Goal: Task Accomplishment & Management: Use online tool/utility

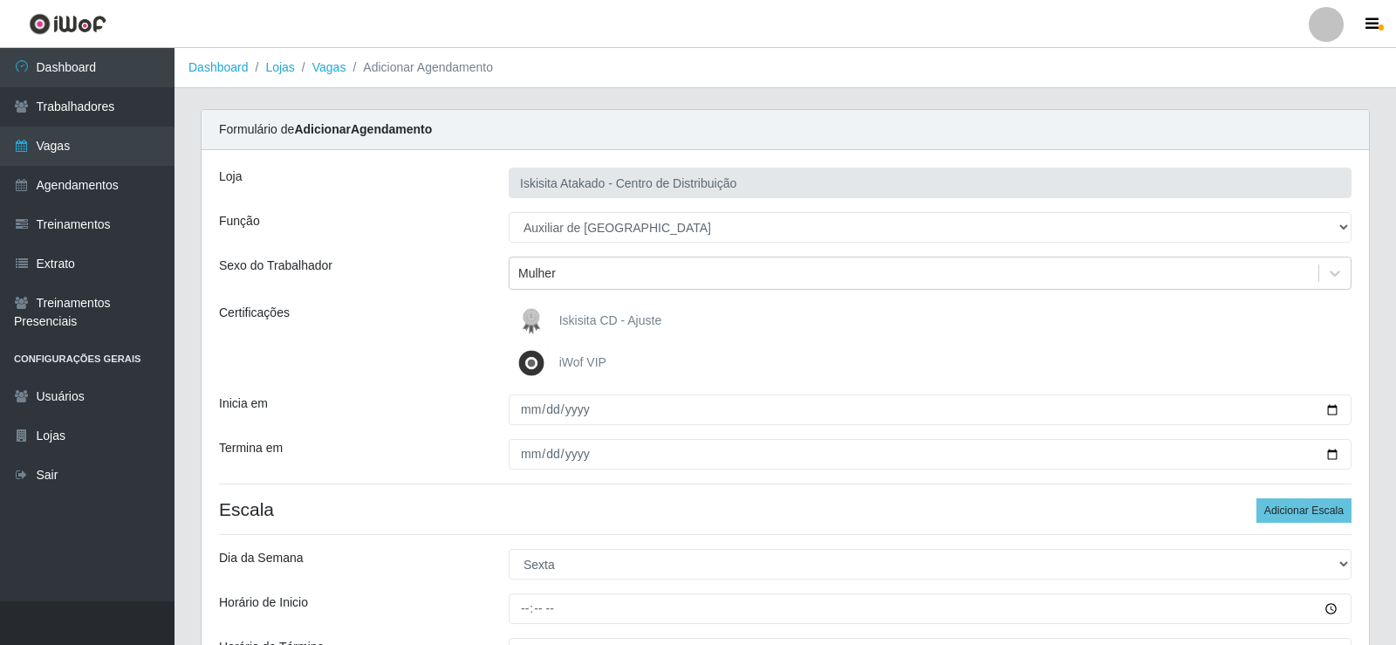
select select "75"
select select "5"
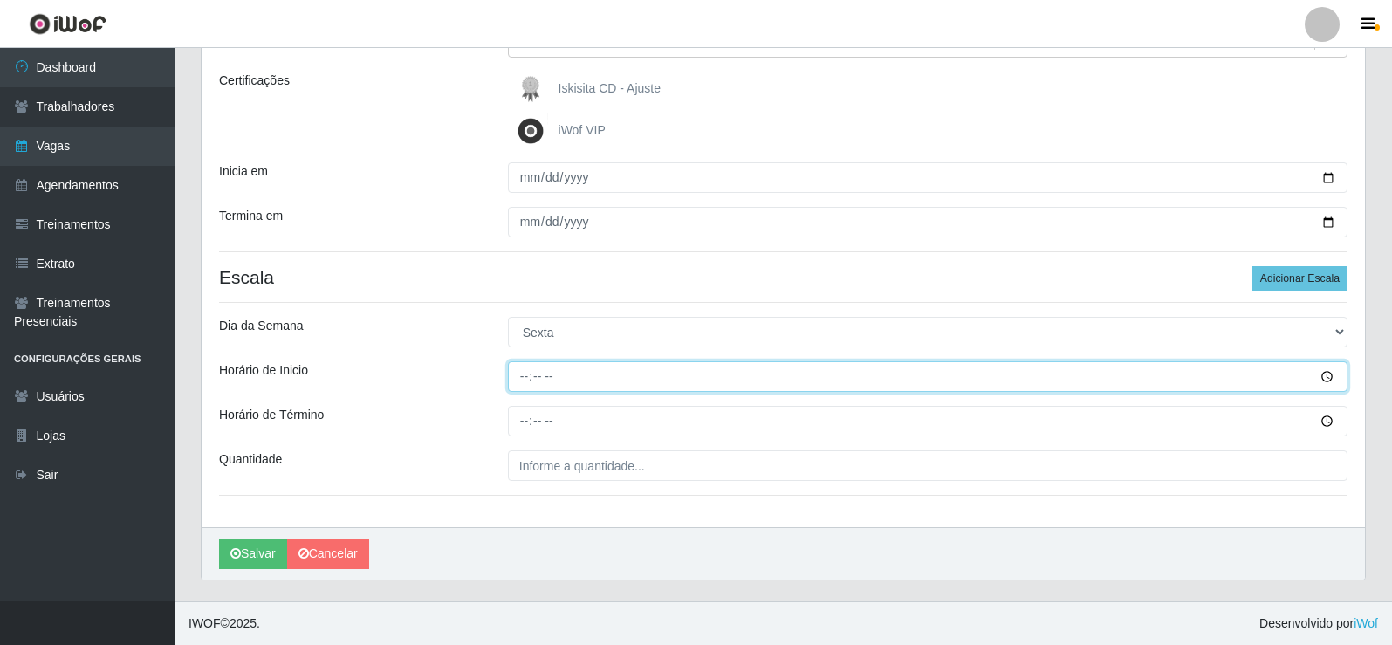
click at [522, 375] on input "Horário de Inicio" at bounding box center [928, 376] width 840 height 31
type input "08:00"
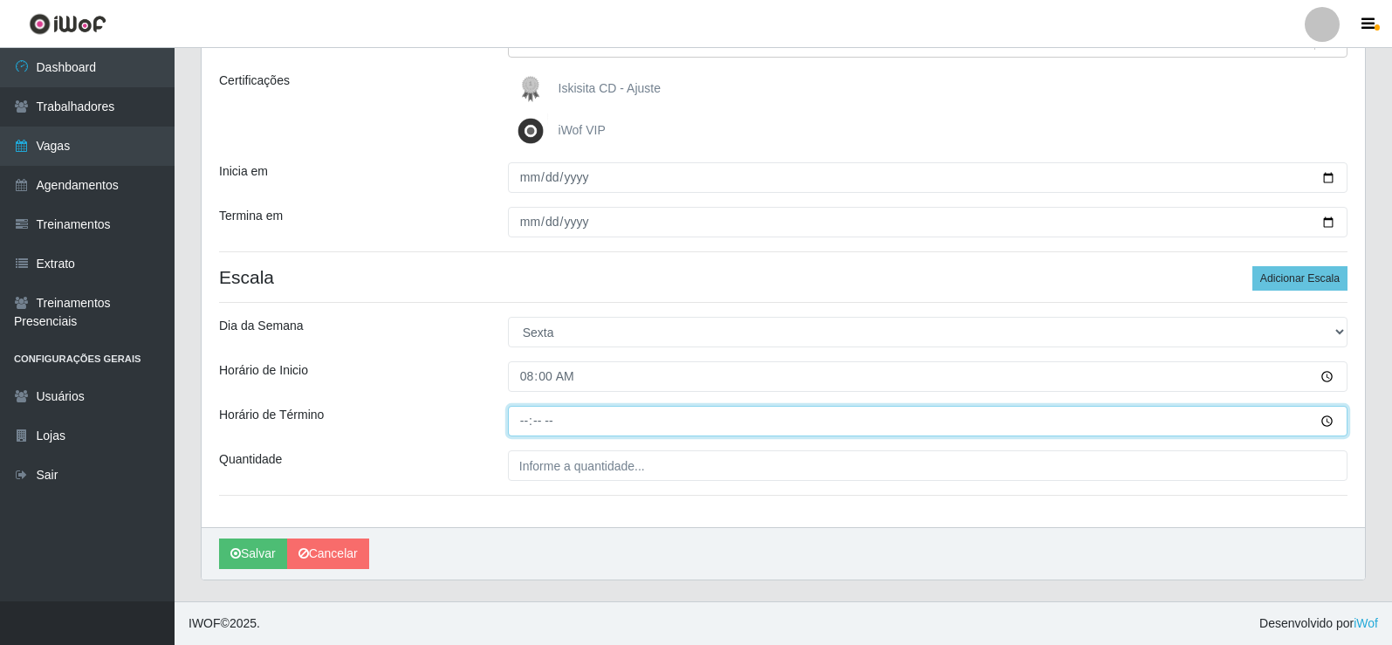
click at [522, 425] on input "Horário de Término" at bounding box center [928, 421] width 840 height 31
type input "14:00"
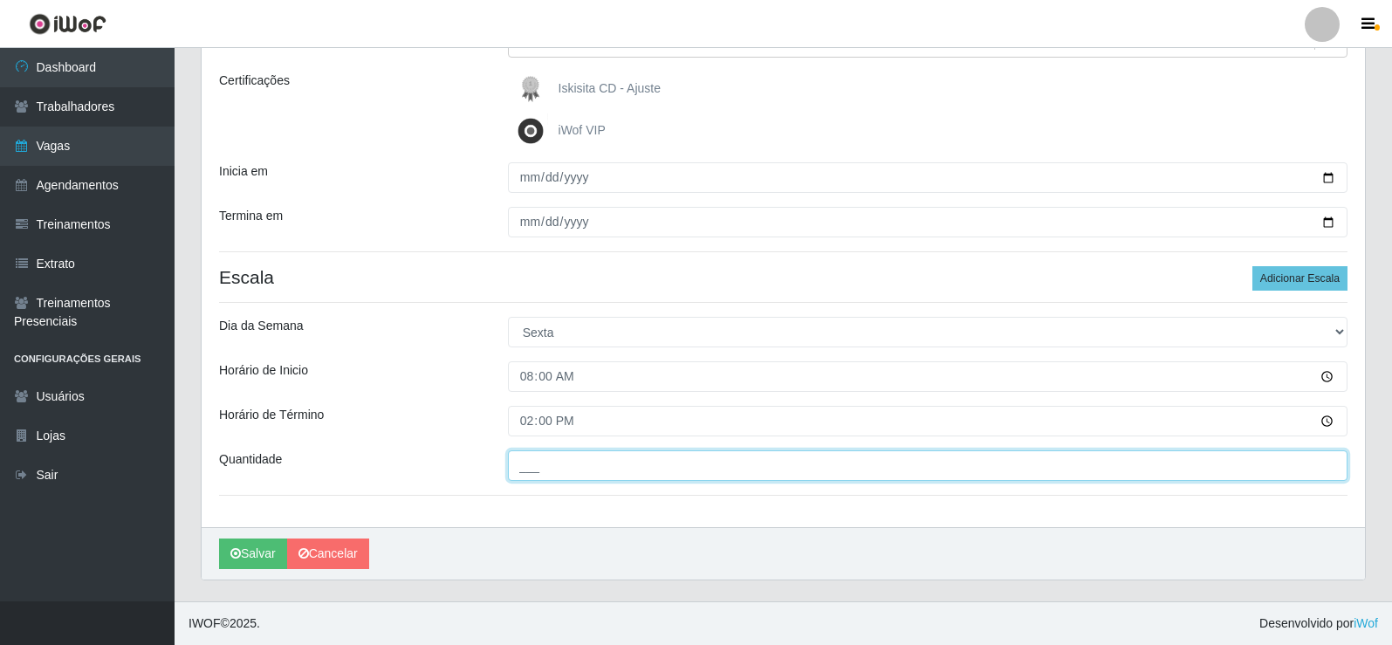
click at [539, 468] on input "___" at bounding box center [928, 465] width 840 height 31
type input "1__"
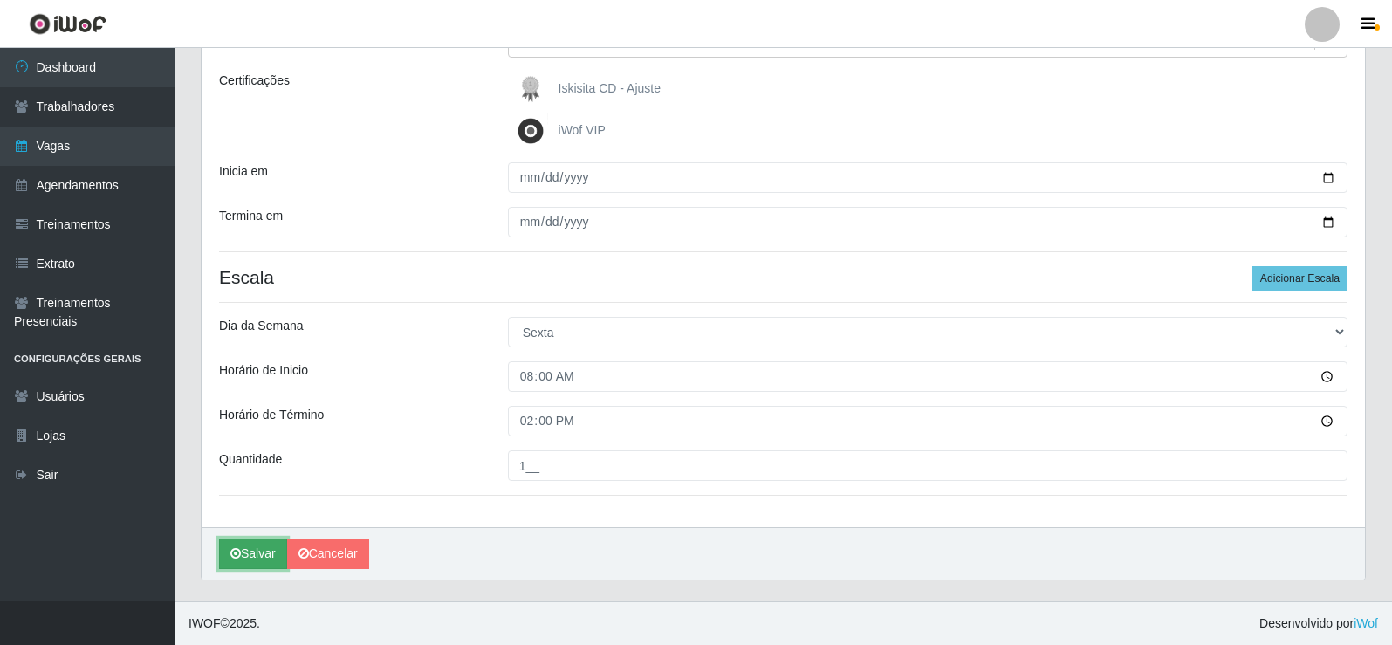
click at [243, 550] on button "Salvar" at bounding box center [253, 553] width 68 height 31
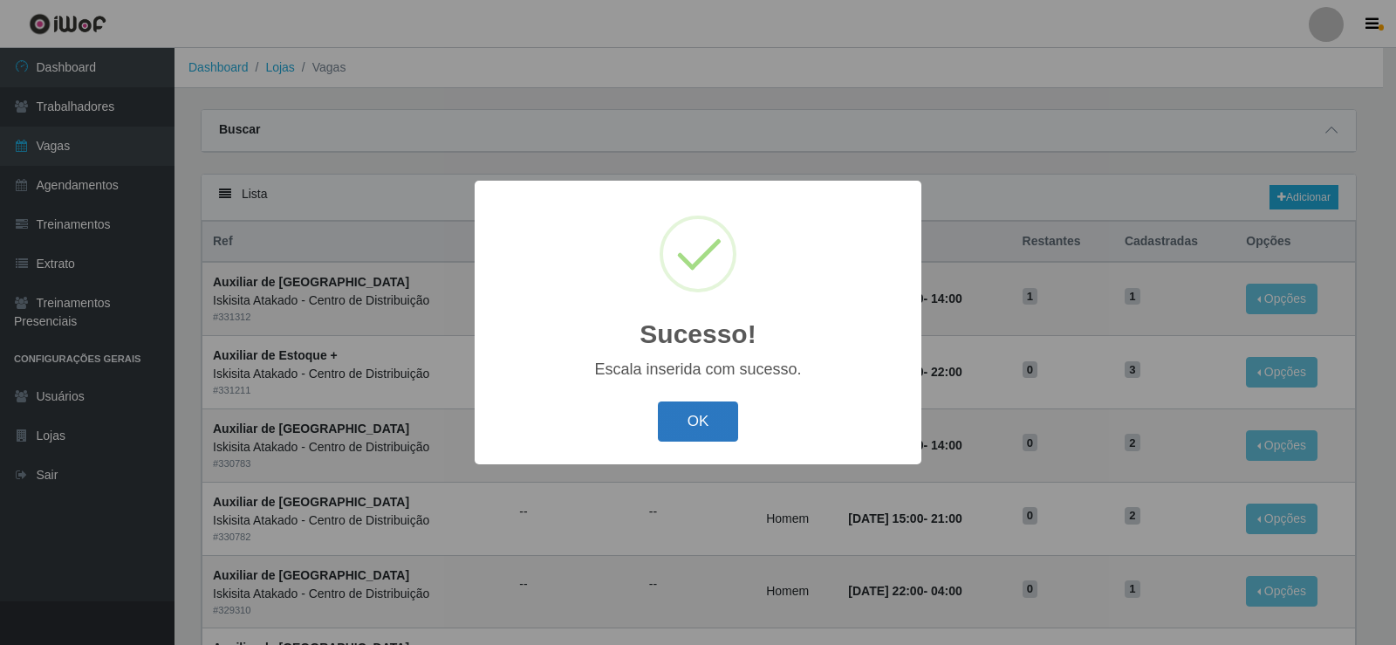
click at [693, 418] on button "OK" at bounding box center [698, 421] width 81 height 41
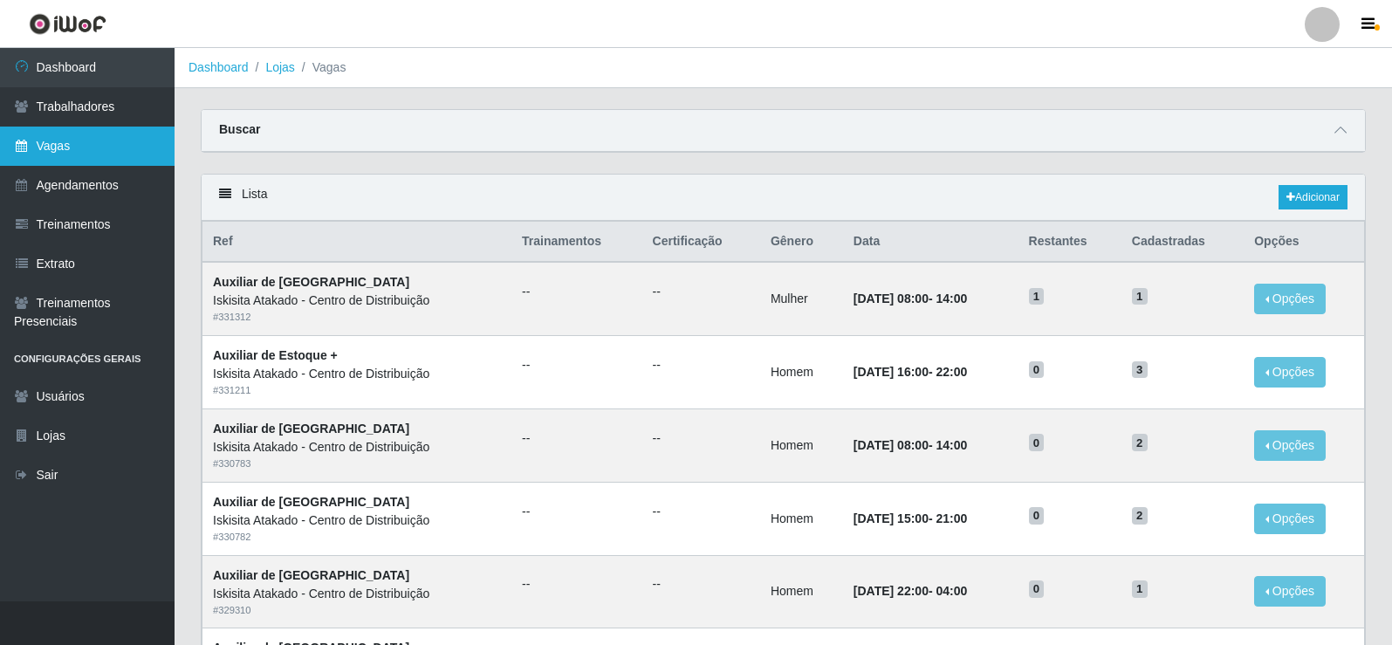
click at [77, 146] on link "Vagas" at bounding box center [87, 146] width 175 height 39
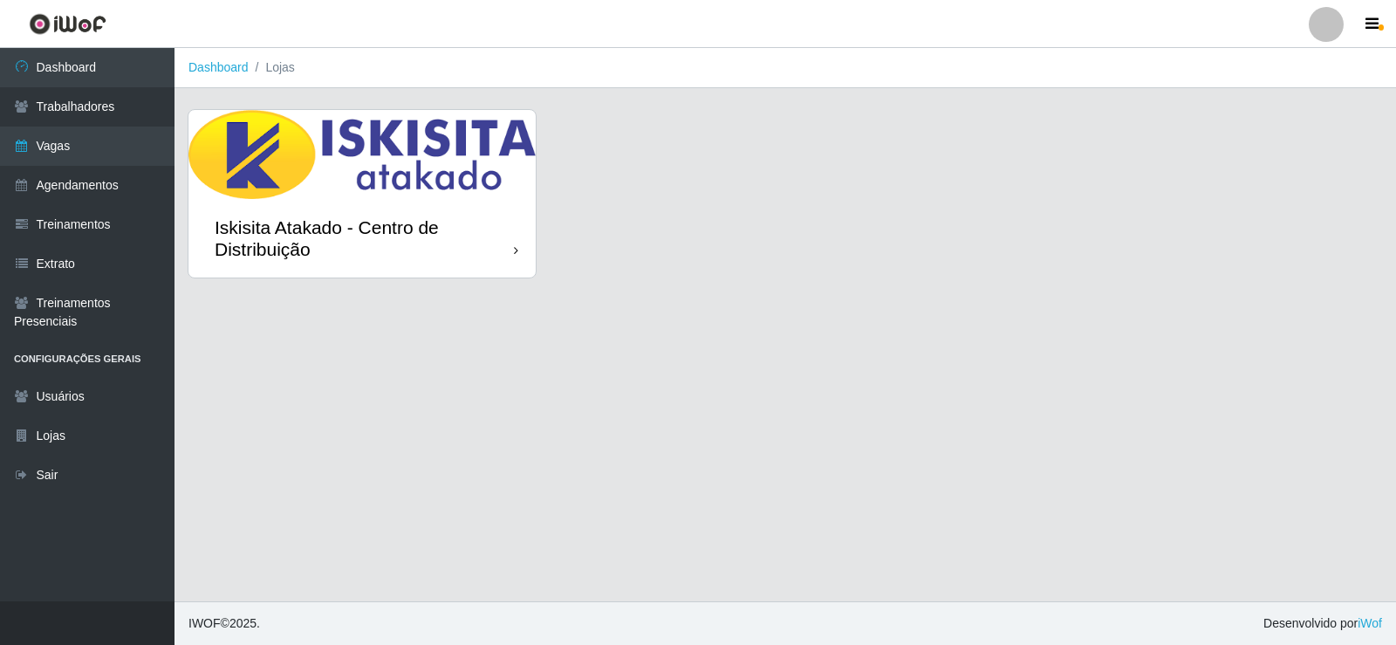
click at [314, 134] on img at bounding box center [361, 154] width 347 height 89
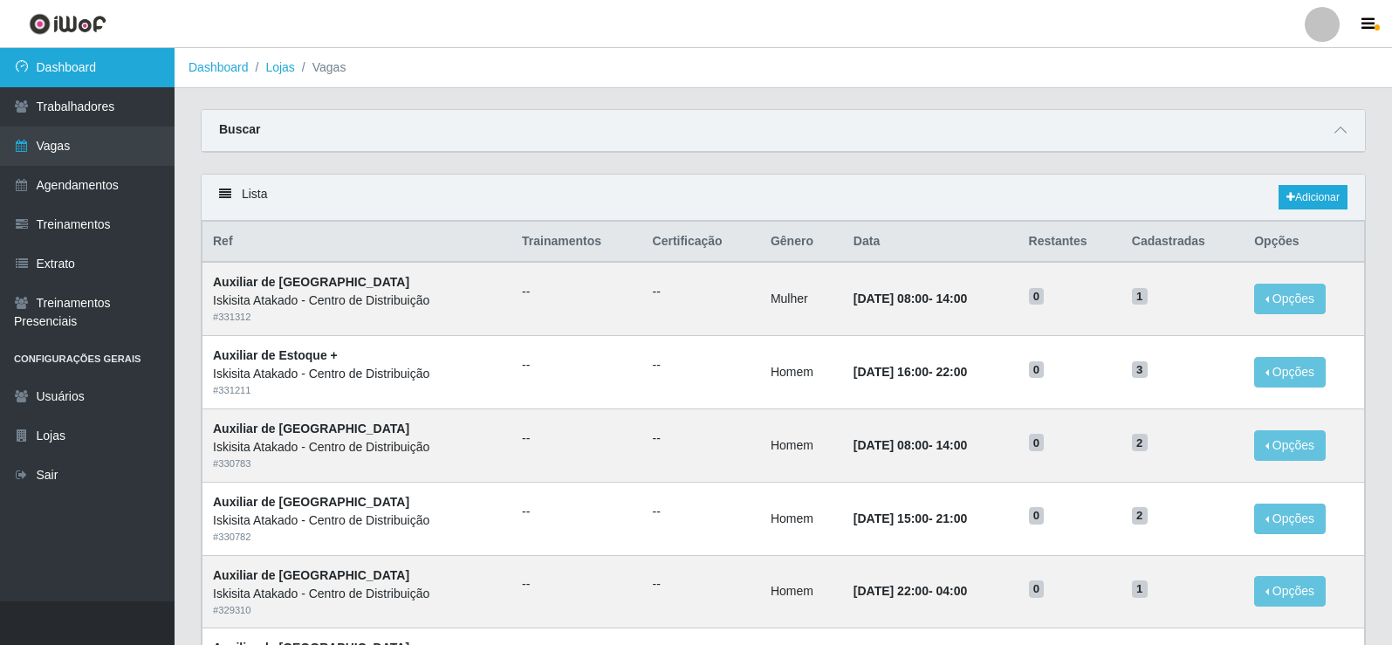
click at [97, 65] on link "Dashboard" at bounding box center [87, 67] width 175 height 39
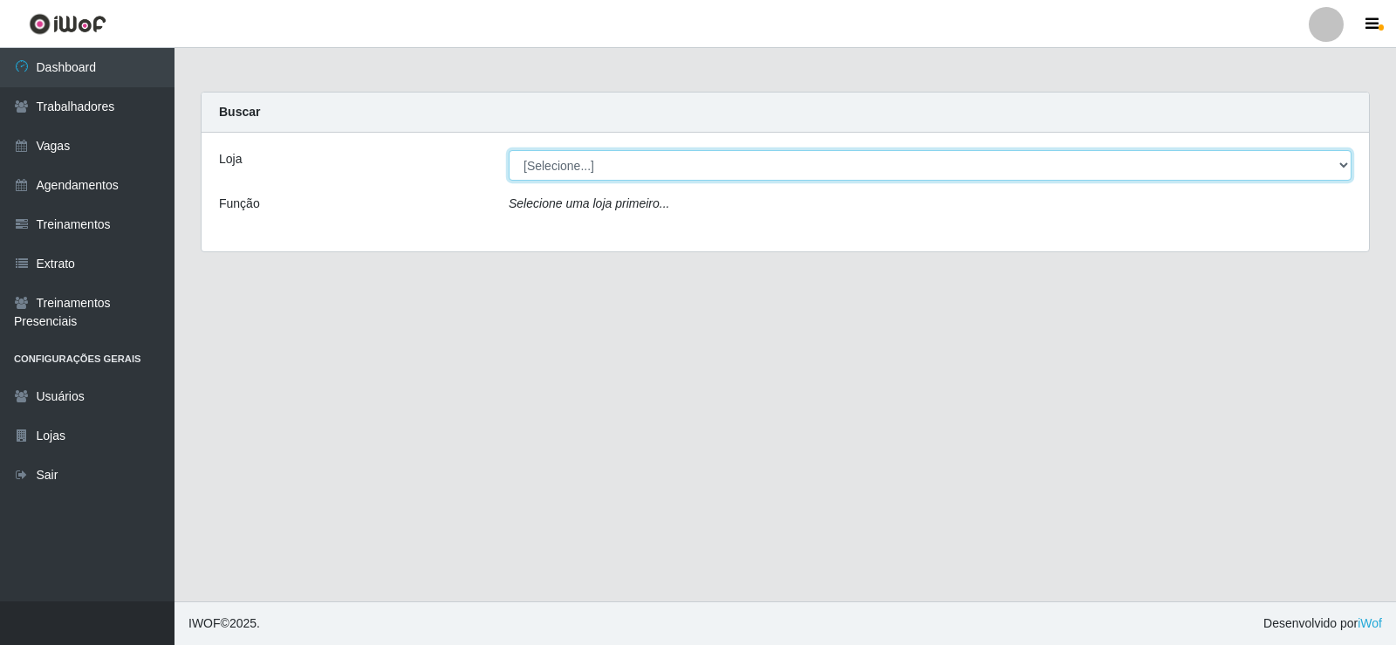
click at [640, 175] on select "[Selecione...] Iskisita Atakado - Centro de Distribuição" at bounding box center [930, 165] width 843 height 31
select select "425"
click at [509, 150] on select "[Selecione...] Iskisita Atakado - Centro de Distribuição" at bounding box center [930, 165] width 843 height 31
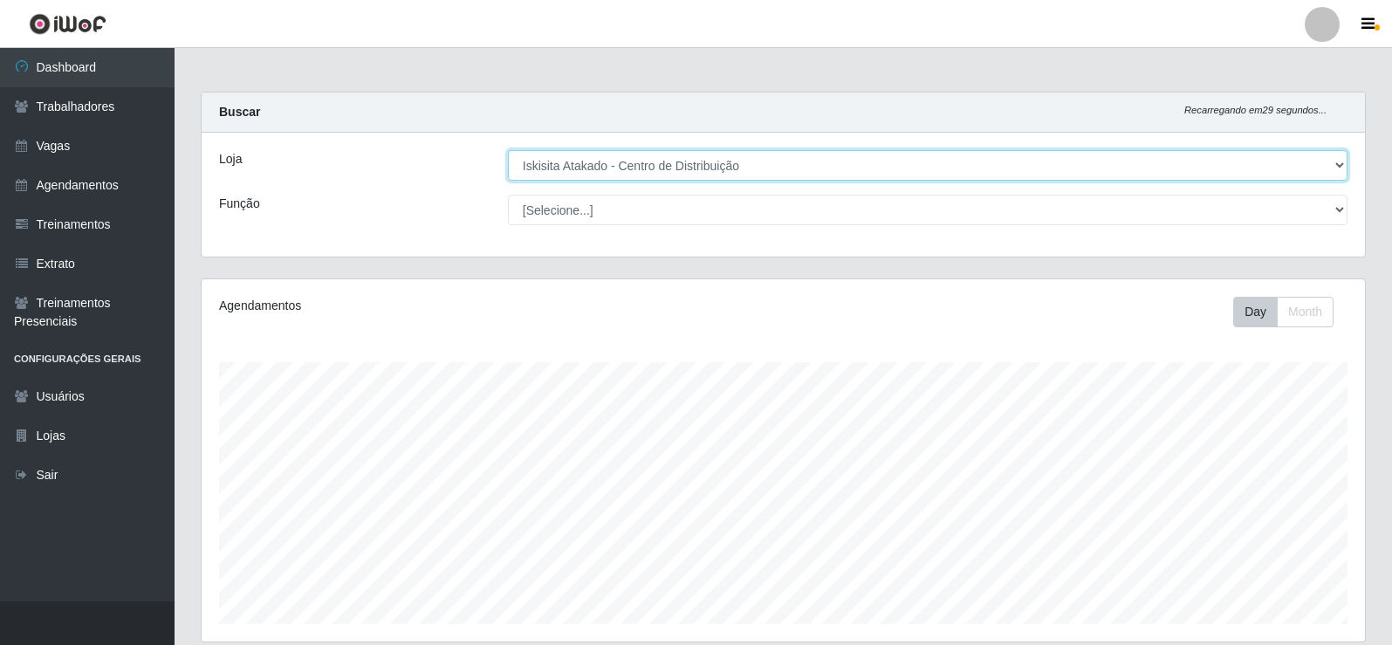
scroll to position [362, 1163]
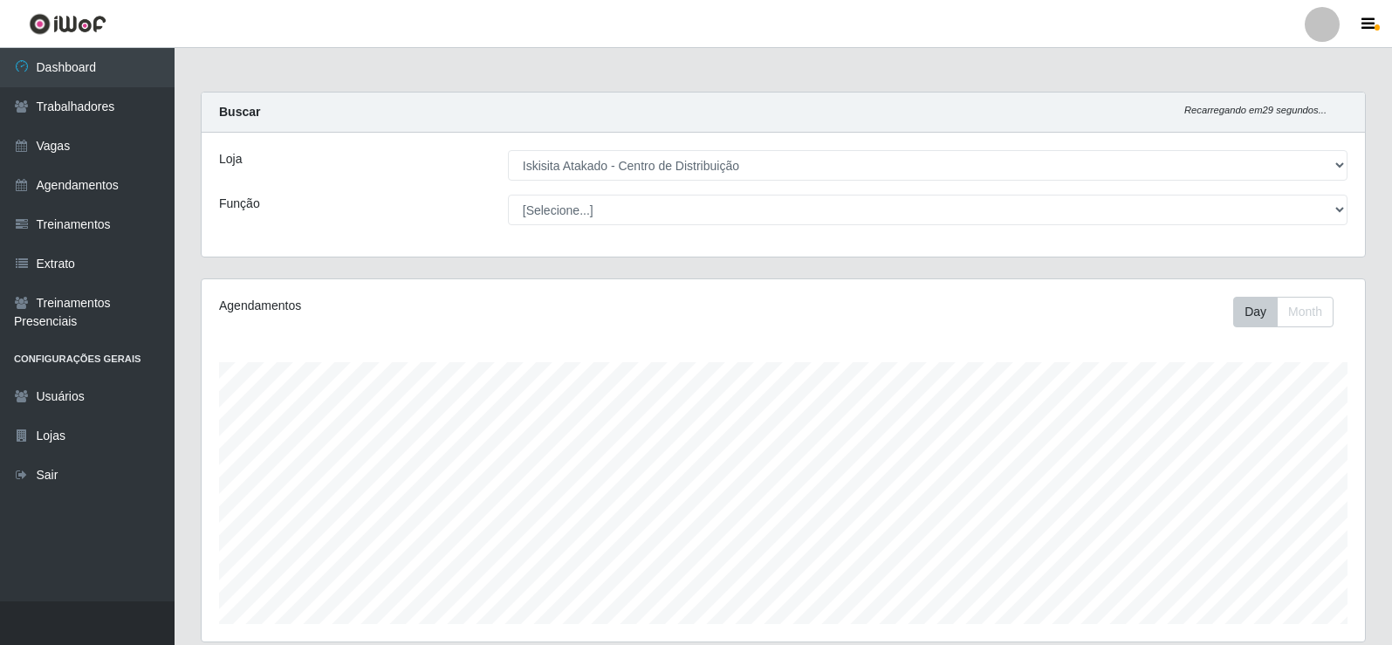
click at [741, 75] on main "Carregando... Buscar Recarregando em 29 segundos... Loja [Selecione...] Iskisit…" at bounding box center [783, 543] width 1217 height 990
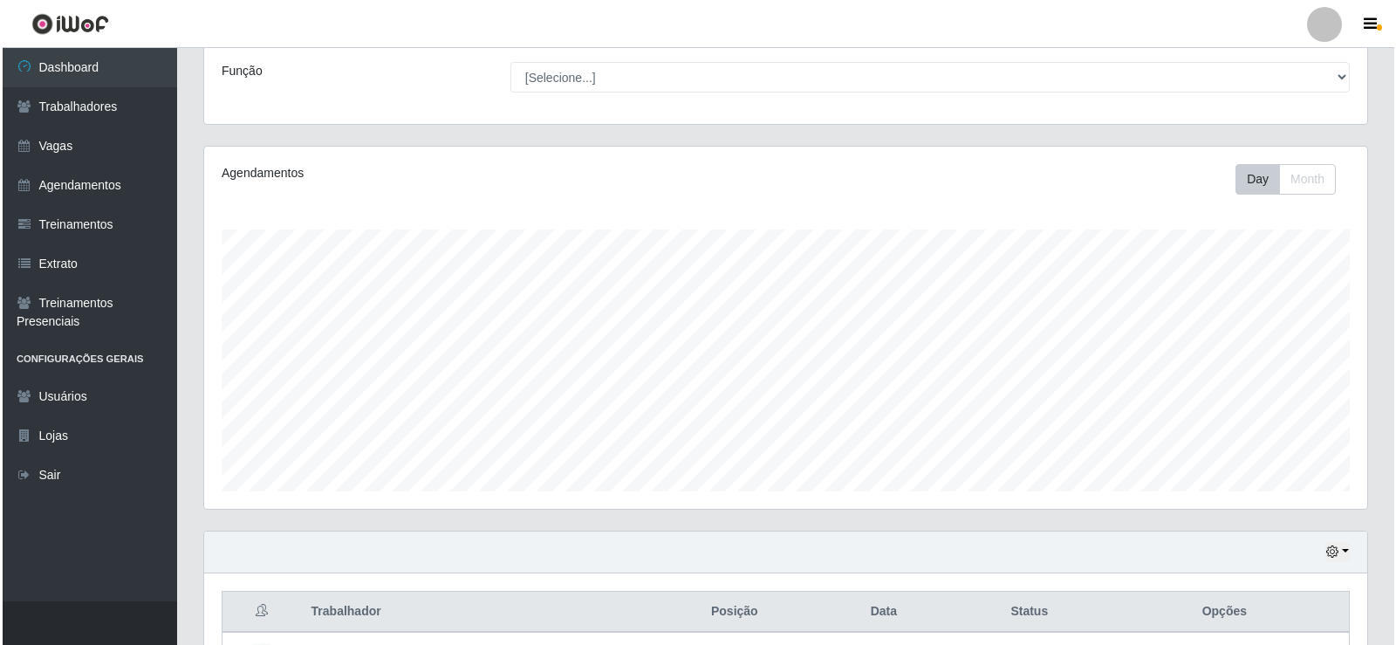
scroll to position [436, 0]
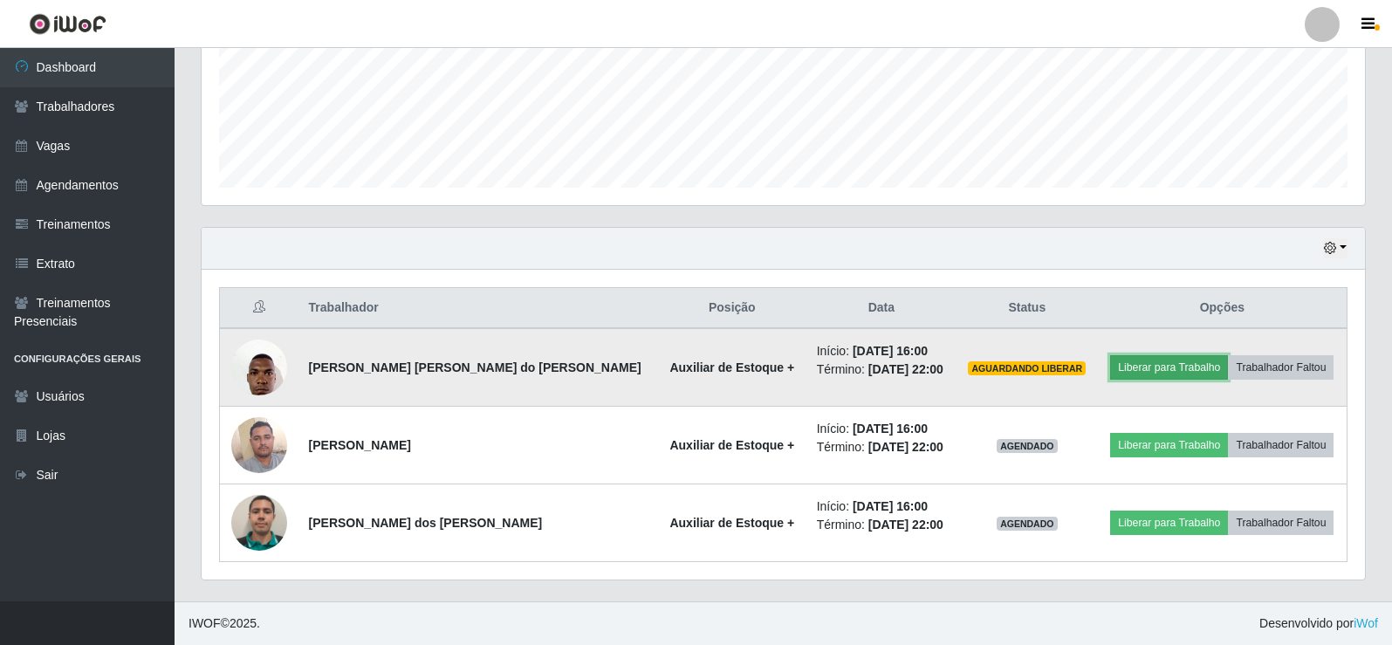
click at [1142, 365] on button "Liberar para Trabalho" at bounding box center [1169, 367] width 118 height 24
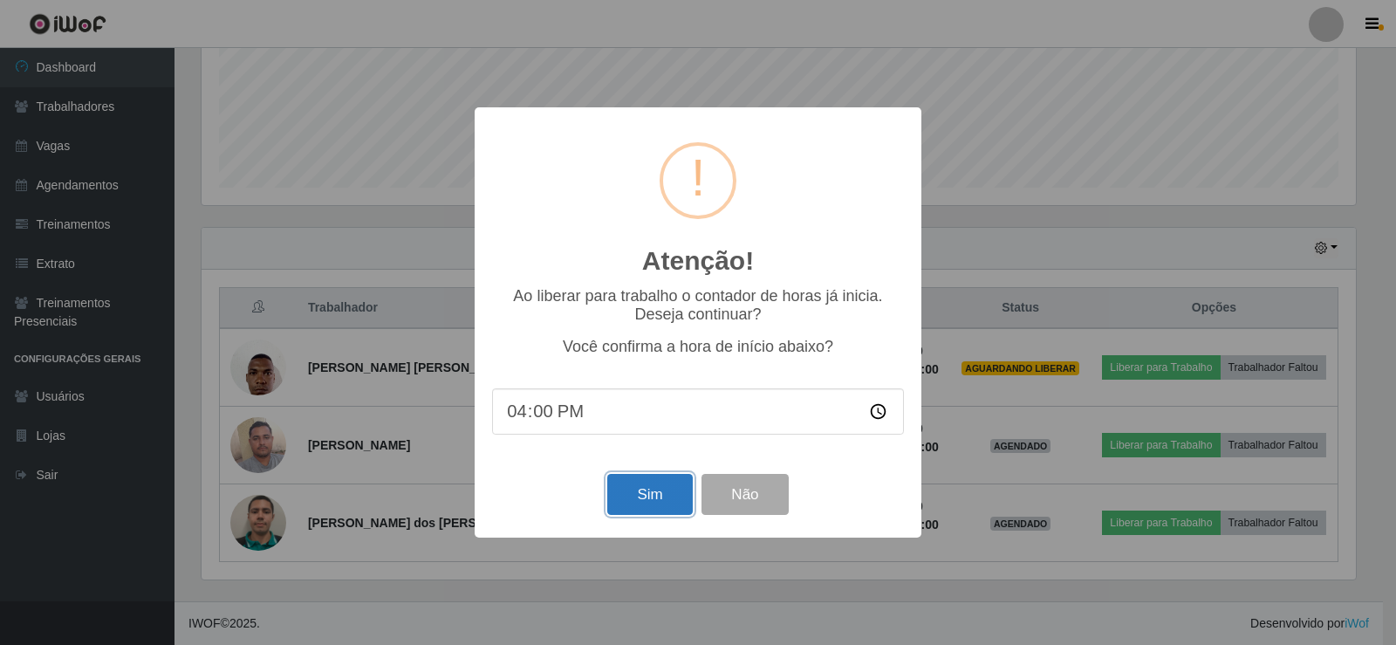
click at [635, 504] on button "Sim" at bounding box center [649, 494] width 85 height 41
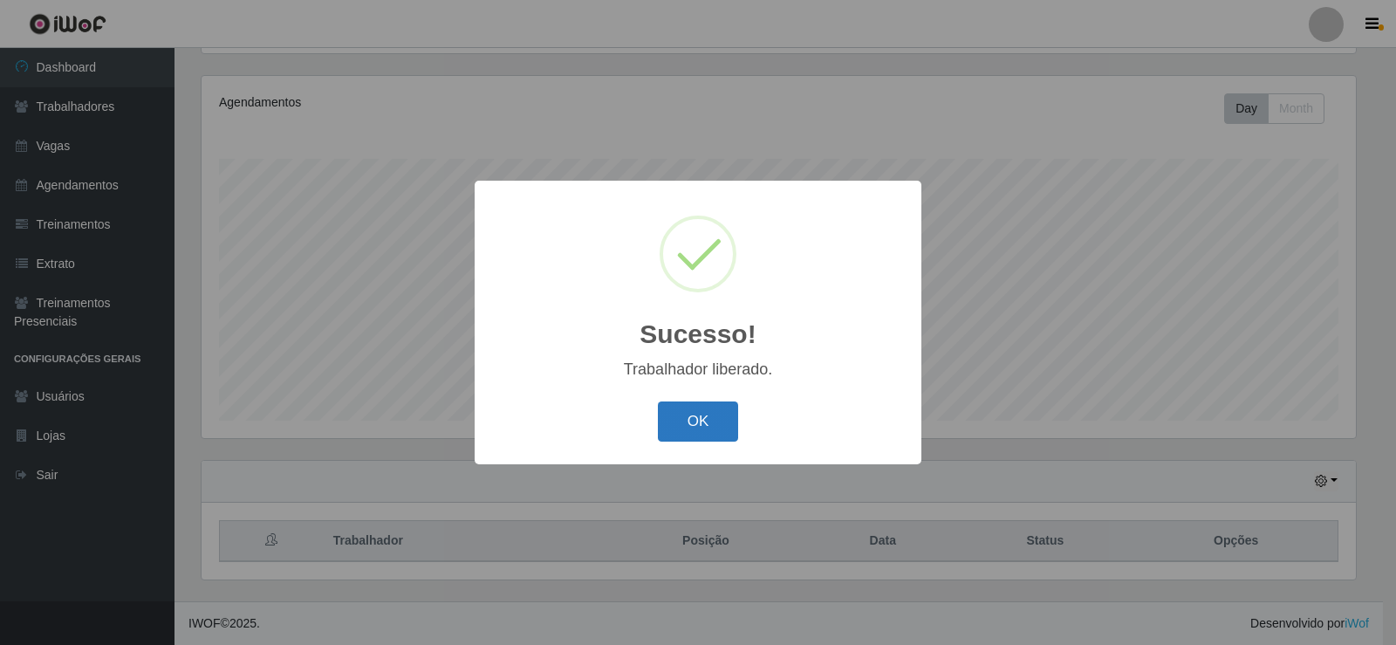
click at [717, 428] on button "OK" at bounding box center [698, 421] width 81 height 41
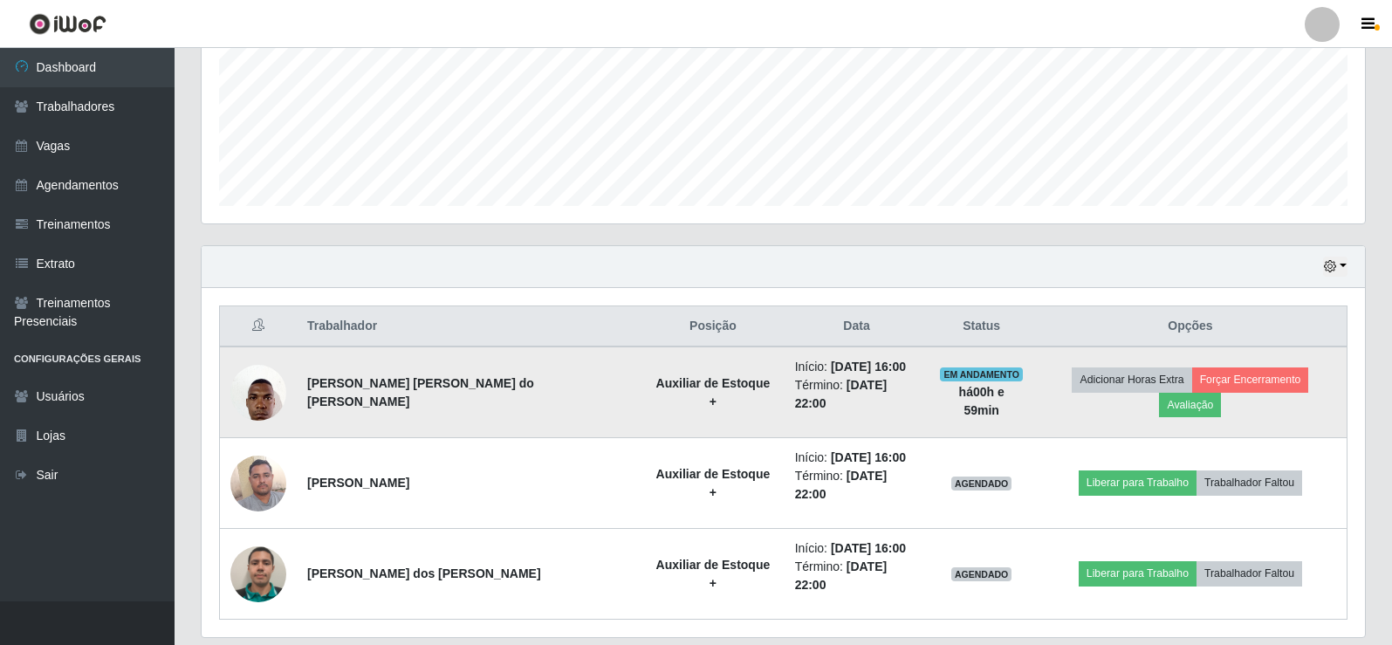
scroll to position [436, 0]
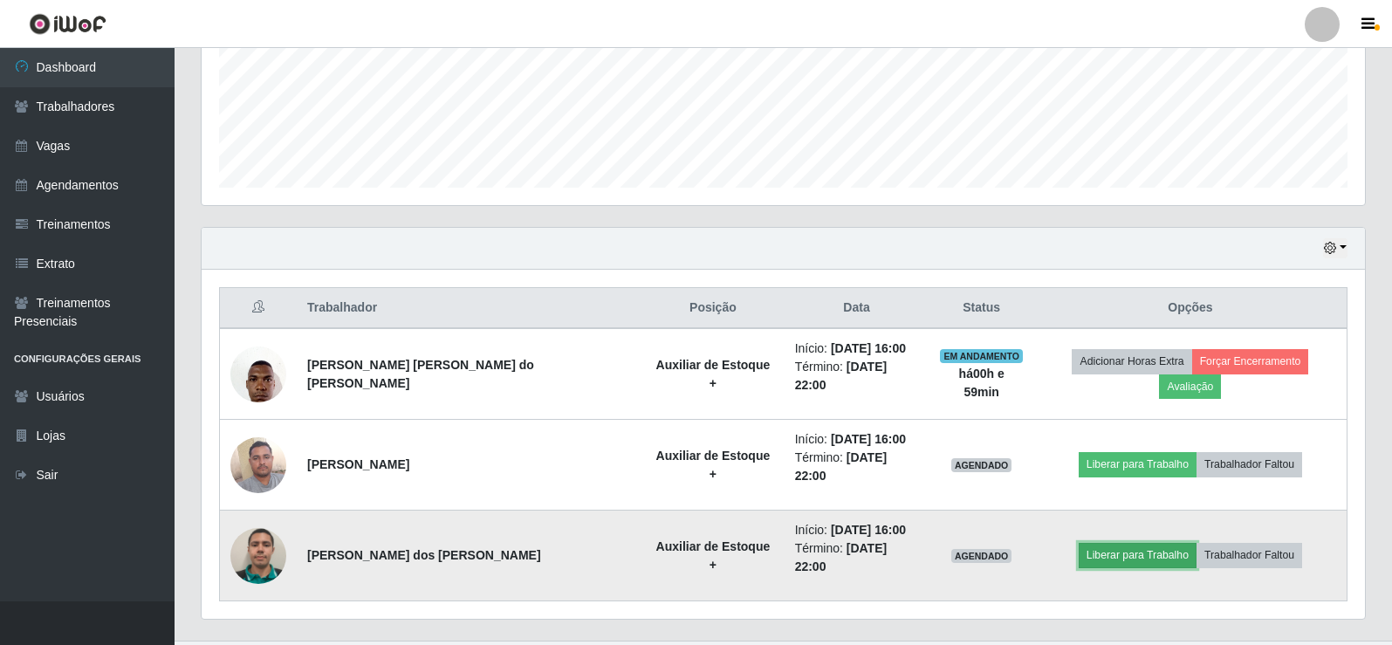
click at [1111, 543] on button "Liberar para Trabalho" at bounding box center [1138, 555] width 118 height 24
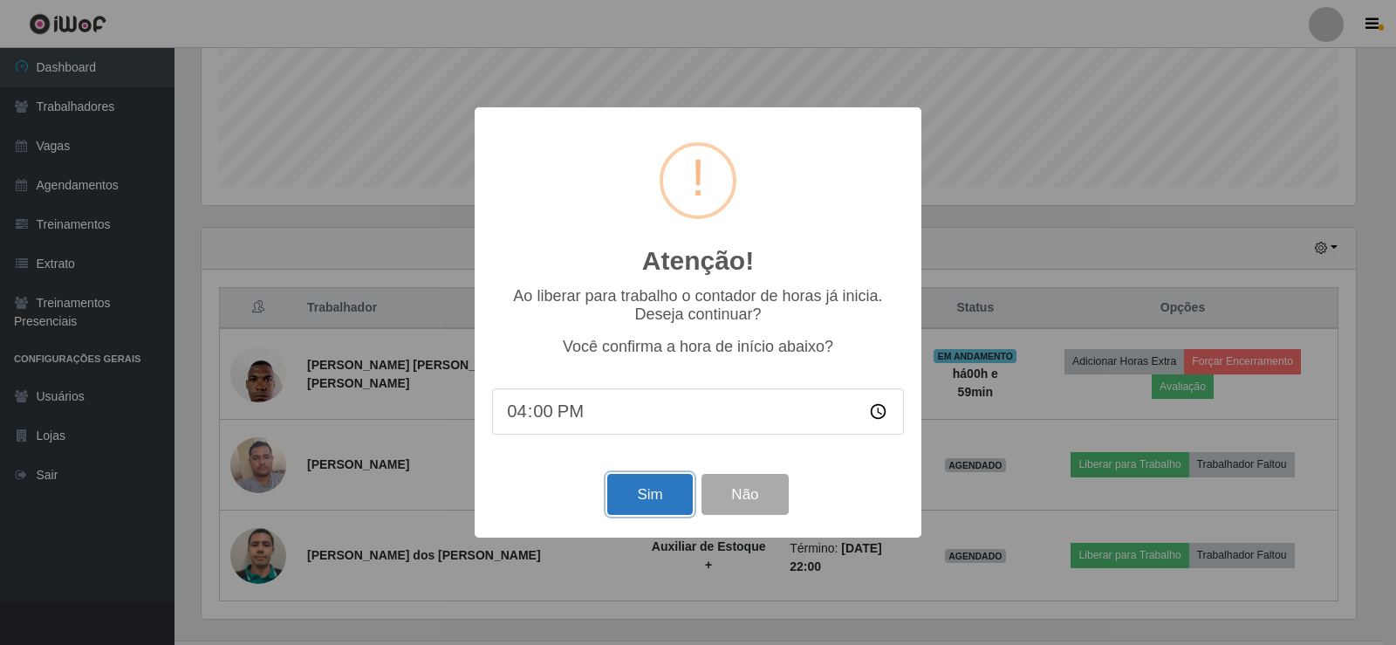
click at [636, 500] on button "Sim" at bounding box center [649, 494] width 85 height 41
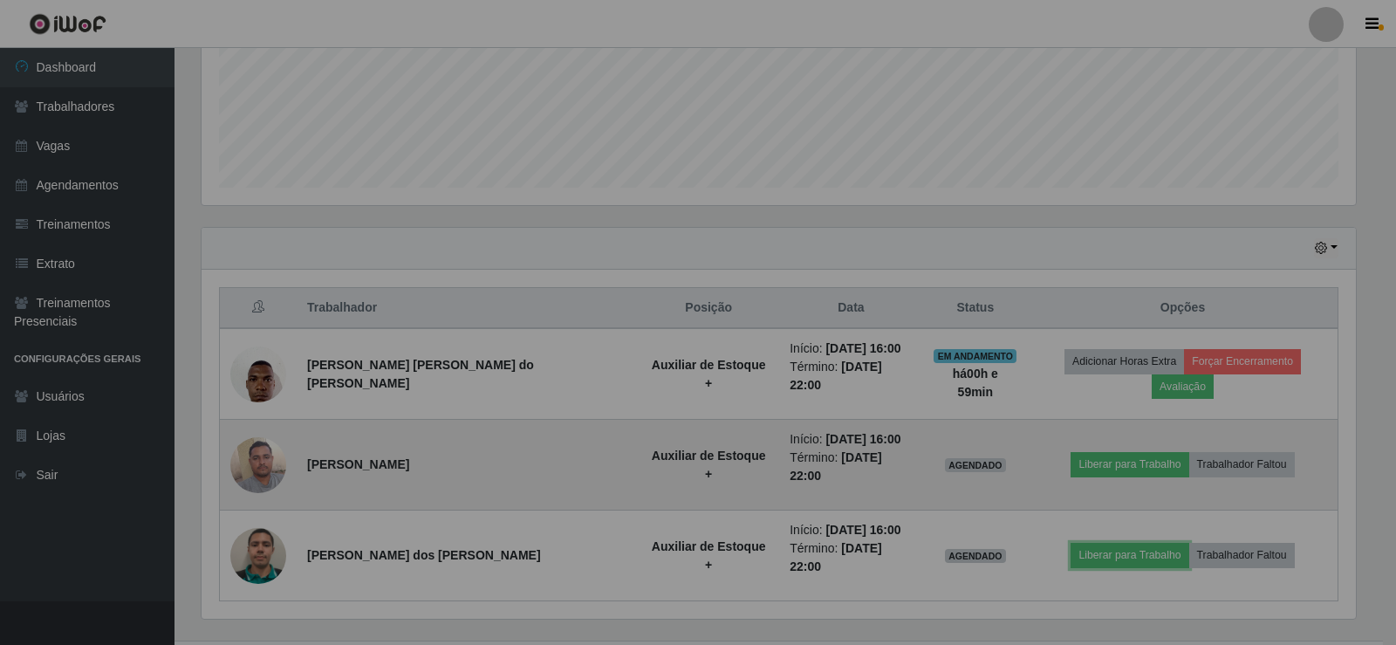
scroll to position [362, 1163]
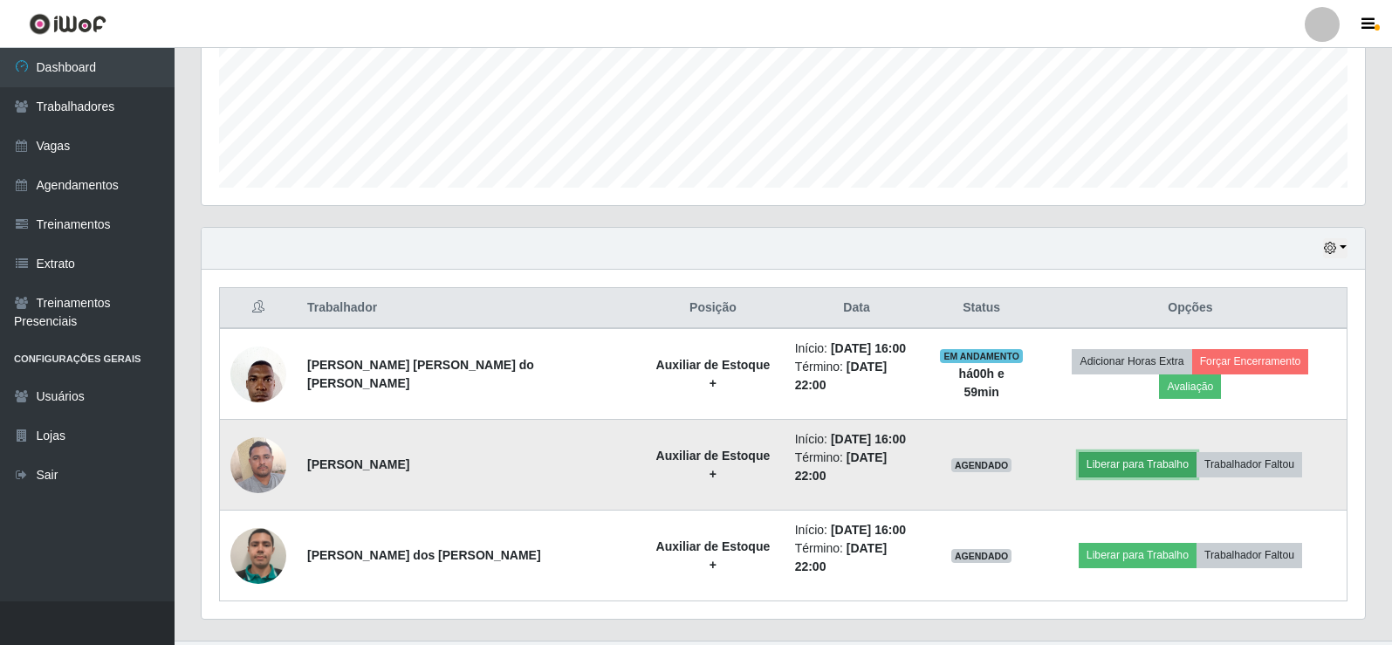
click at [1131, 454] on button "Liberar para Trabalho" at bounding box center [1138, 464] width 118 height 24
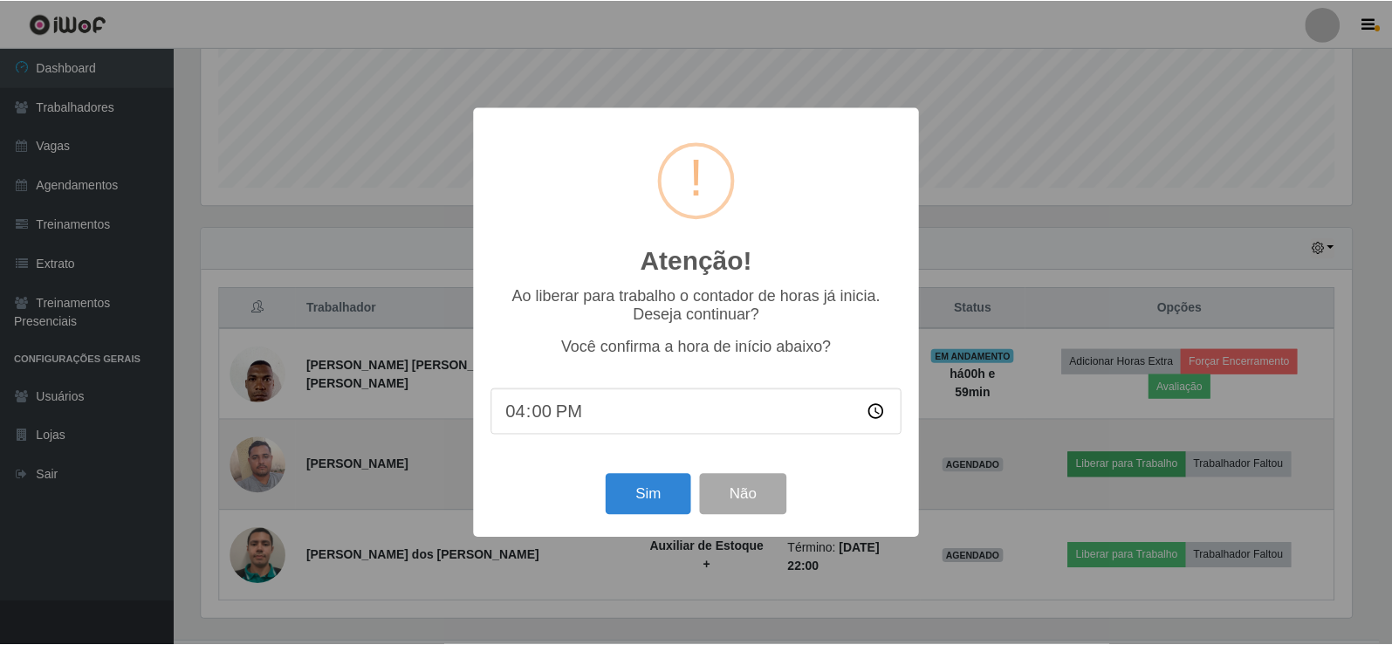
scroll to position [362, 1155]
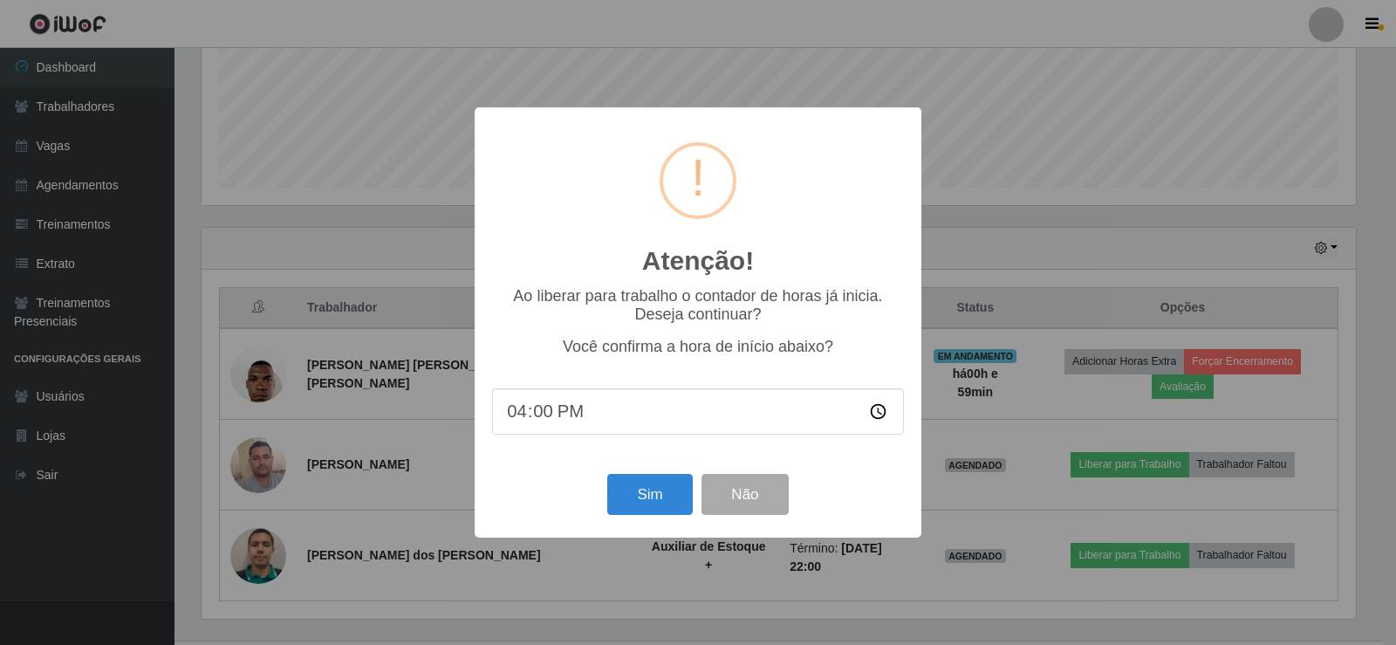
click at [532, 421] on input "16:00" at bounding box center [698, 411] width 412 height 46
type input "16:30"
click at [643, 499] on button "Sim" at bounding box center [649, 494] width 85 height 41
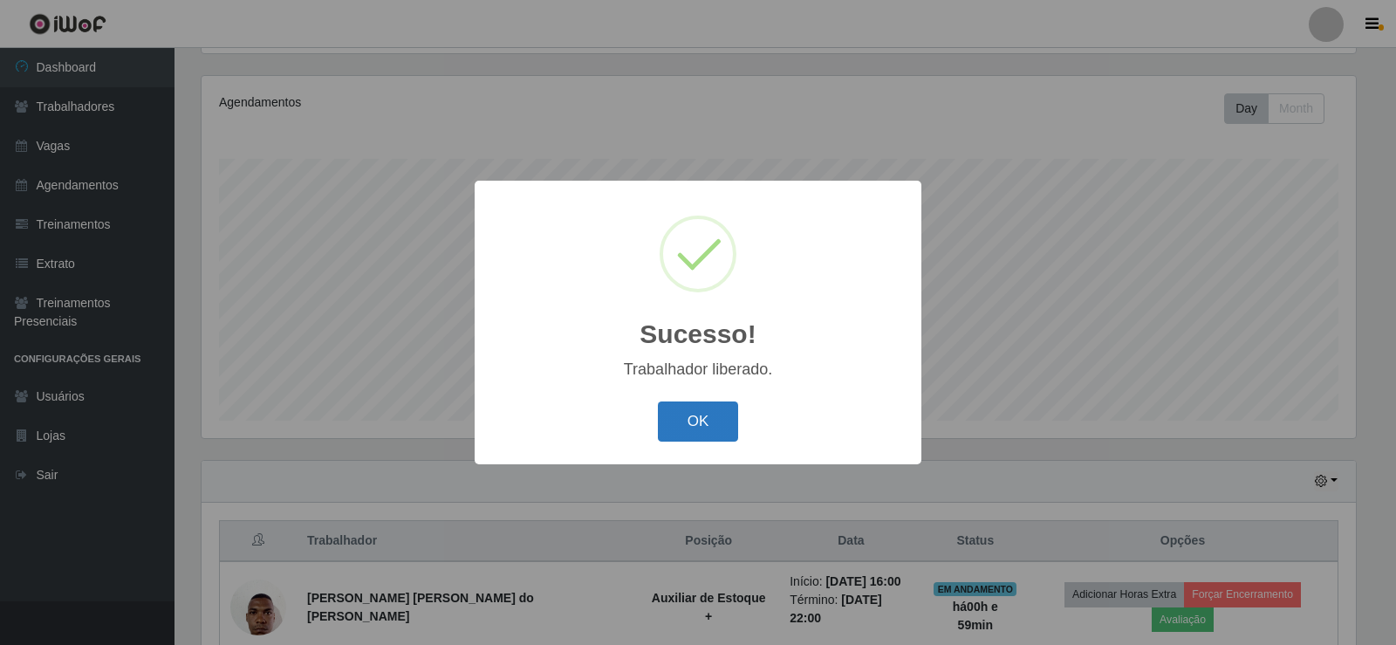
click at [712, 424] on button "OK" at bounding box center [698, 421] width 81 height 41
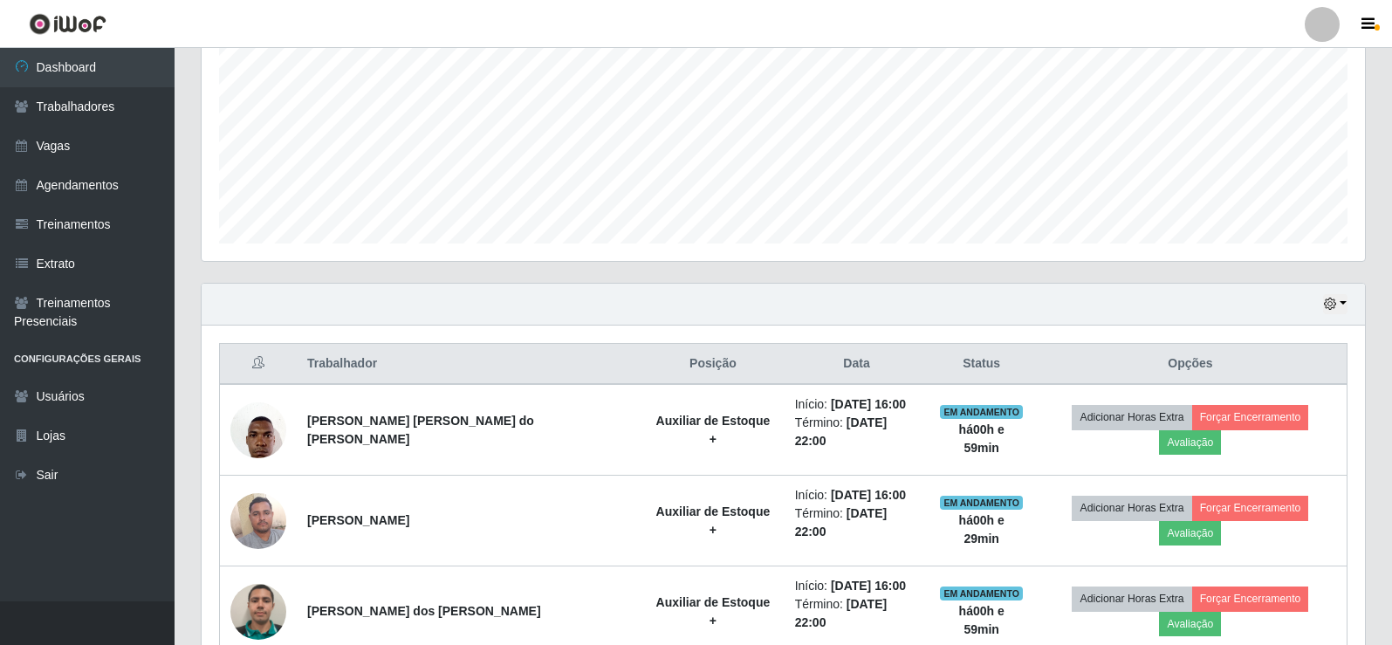
scroll to position [349, 0]
